Goal: Information Seeking & Learning: Learn about a topic

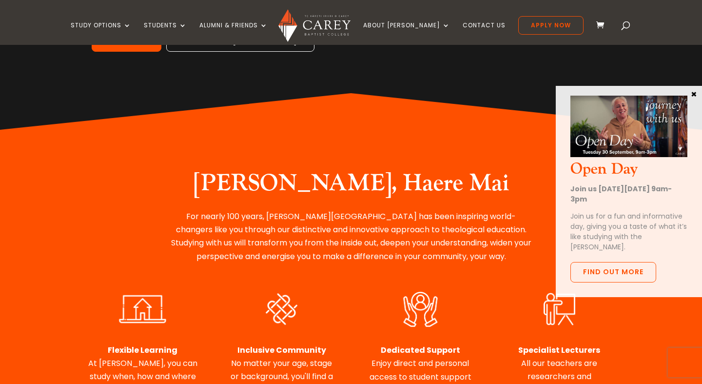
scroll to position [279, 0]
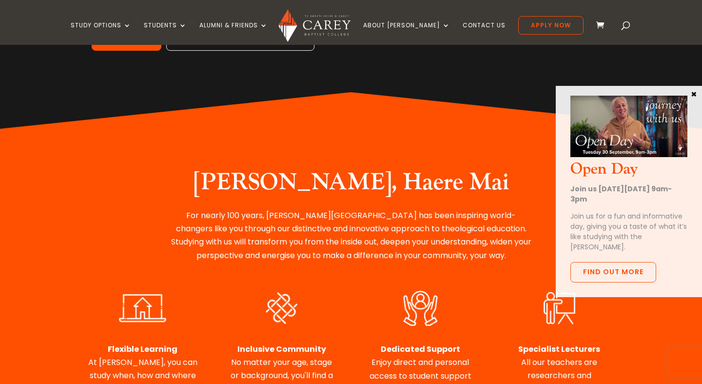
click at [693, 93] on button "×" at bounding box center [694, 93] width 10 height 9
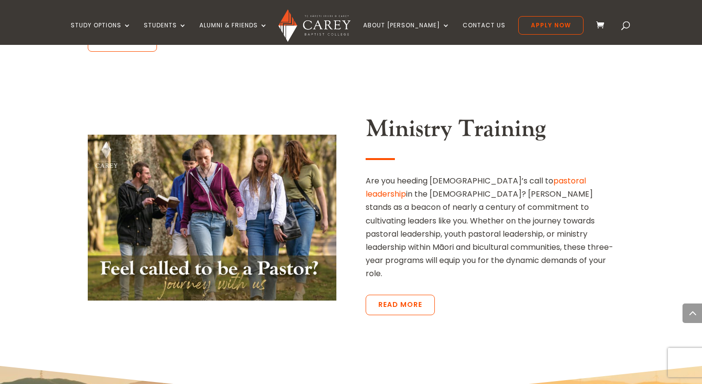
scroll to position [2119, 0]
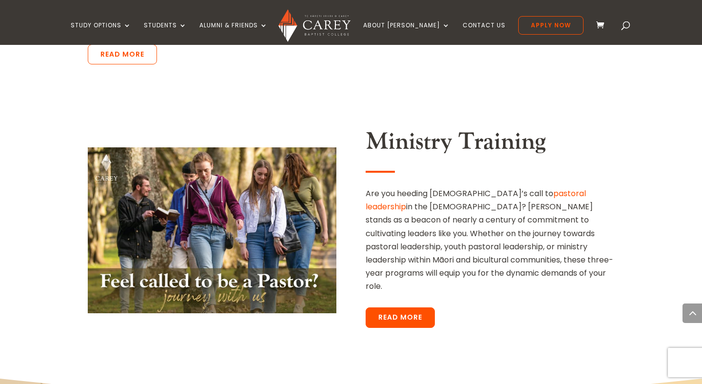
click at [400, 307] on link "Read More" at bounding box center [400, 317] width 69 height 20
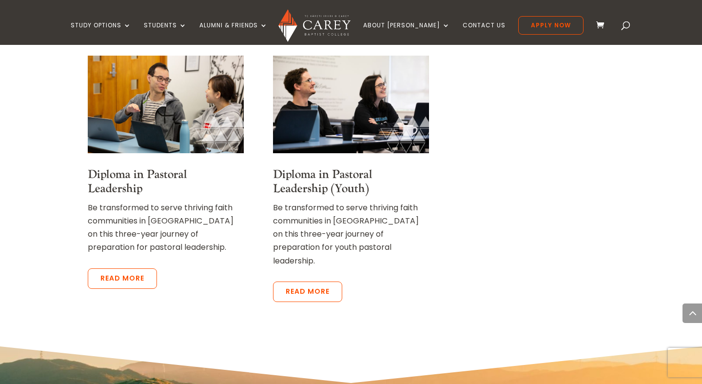
scroll to position [874, 0]
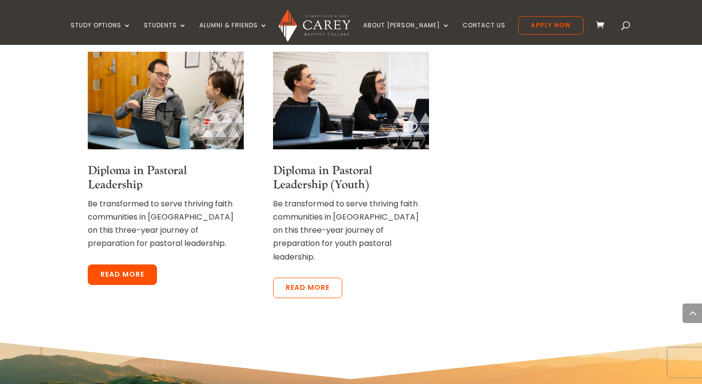
click at [114, 264] on link "Read more" at bounding box center [122, 274] width 69 height 20
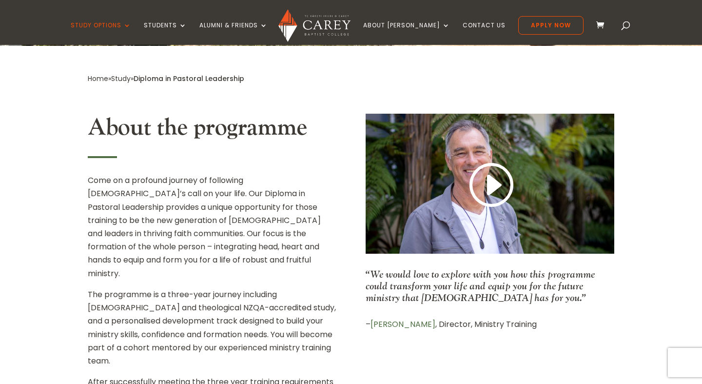
scroll to position [198, 0]
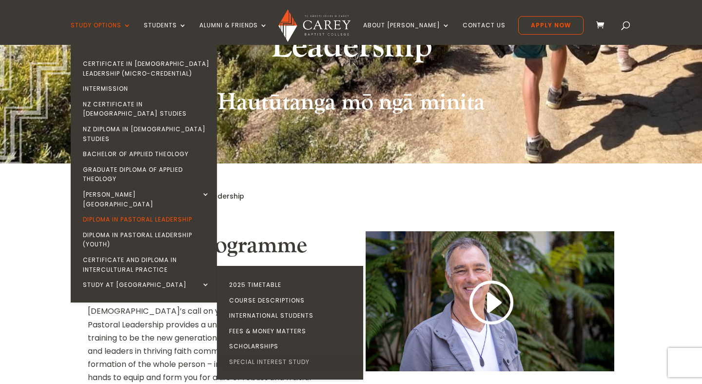
click at [279, 354] on link "Special Interest Study" at bounding box center [292, 362] width 146 height 16
